Goal: Task Accomplishment & Management: Manage account settings

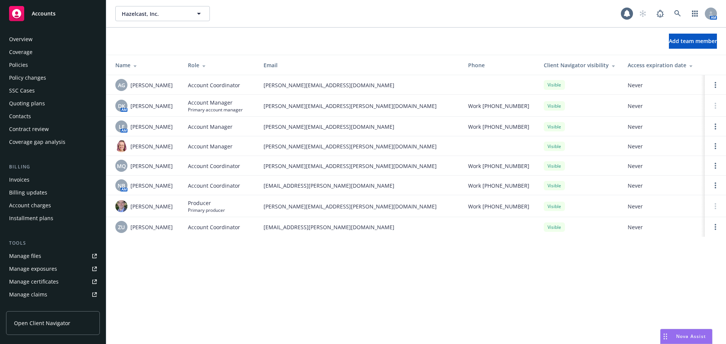
scroll to position [148, 0]
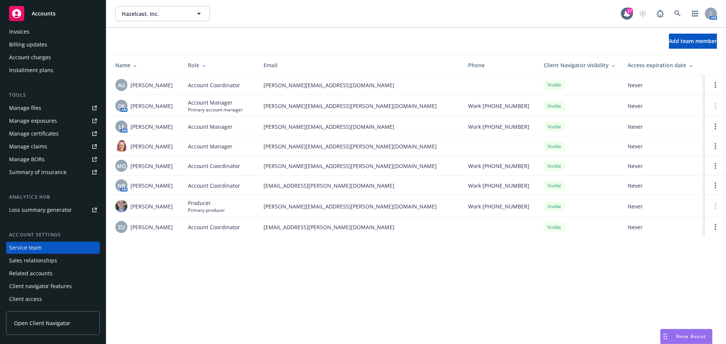
drag, startPoint x: 687, startPoint y: 340, endPoint x: 687, endPoint y: 334, distance: 6.1
click at [687, 339] on div "Nova Assist" at bounding box center [685, 337] width 51 height 14
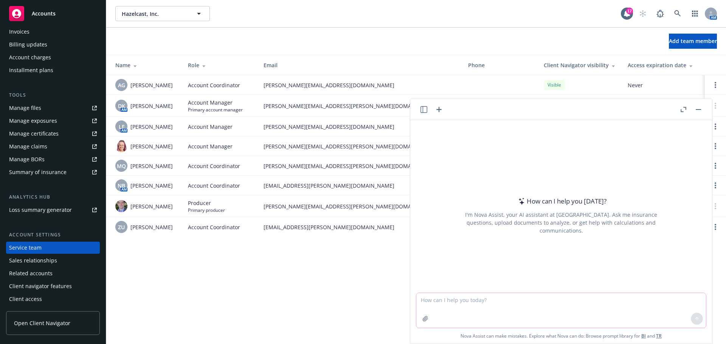
click at [434, 300] on textarea at bounding box center [560, 310] width 289 height 35
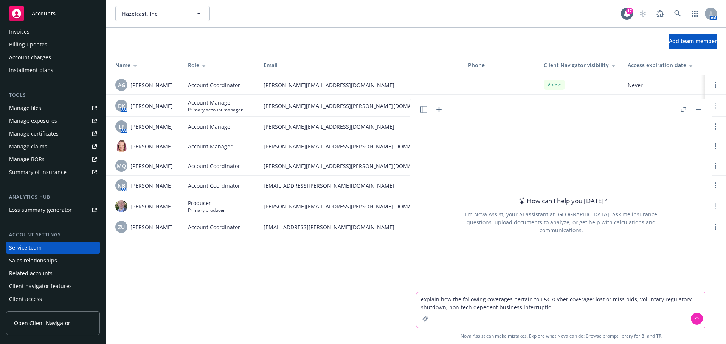
type textarea "explain how the following coverages pertain to E&O/Cyber coverage: lost or miss…"
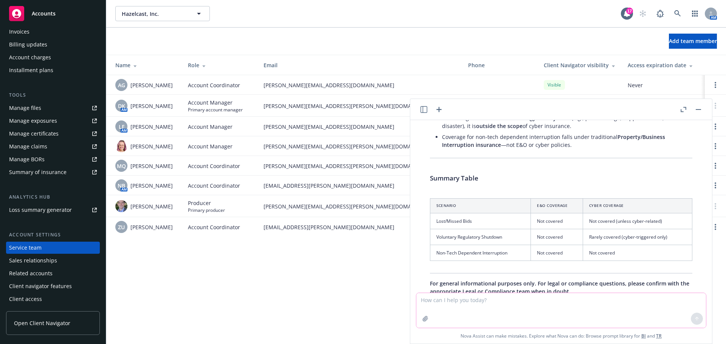
scroll to position [475, 0]
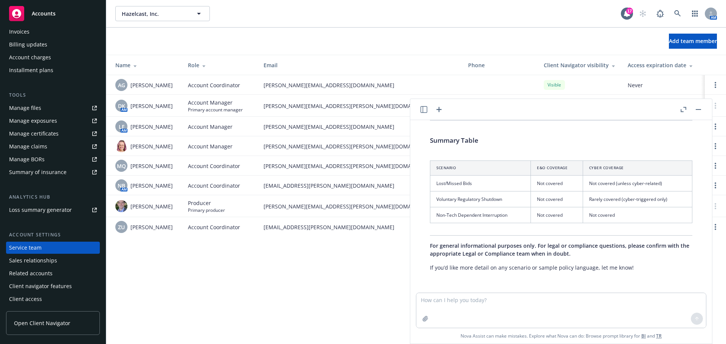
click at [696, 107] on button "button" at bounding box center [697, 109] width 9 height 9
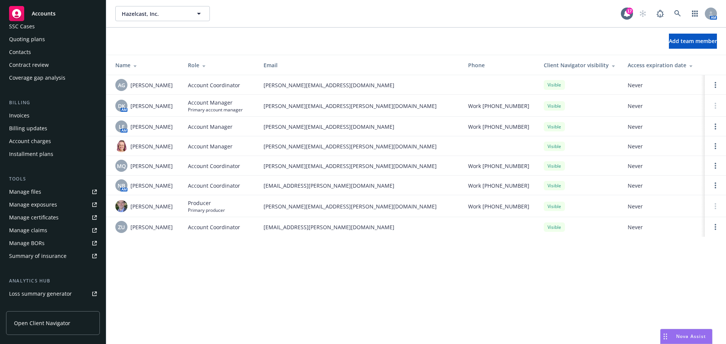
scroll to position [0, 0]
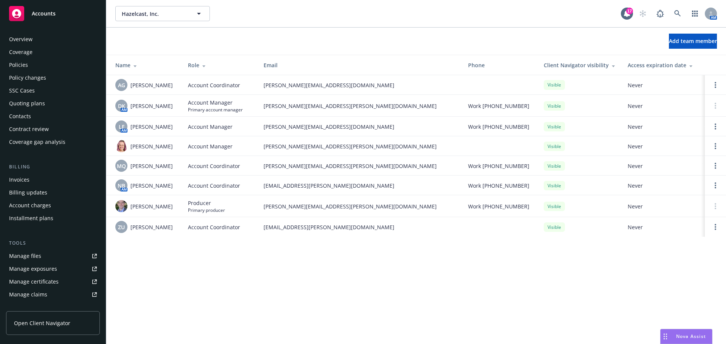
click at [34, 104] on div "Quoting plans" at bounding box center [27, 103] width 36 height 12
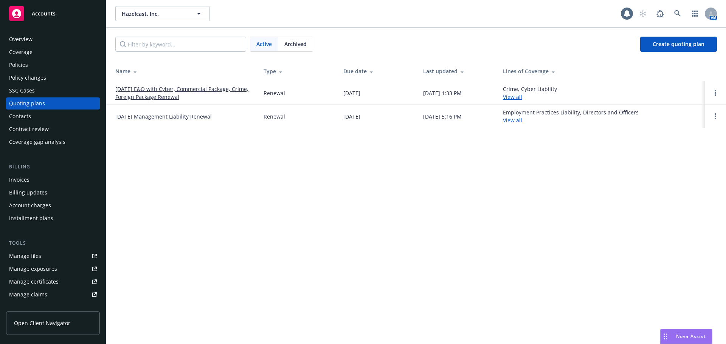
click at [155, 93] on link "[DATE] E&O with Cyber, Commercial Package, Crime, Foreign Package Renewal" at bounding box center [183, 93] width 136 height 16
